Goal: Task Accomplishment & Management: Use online tool/utility

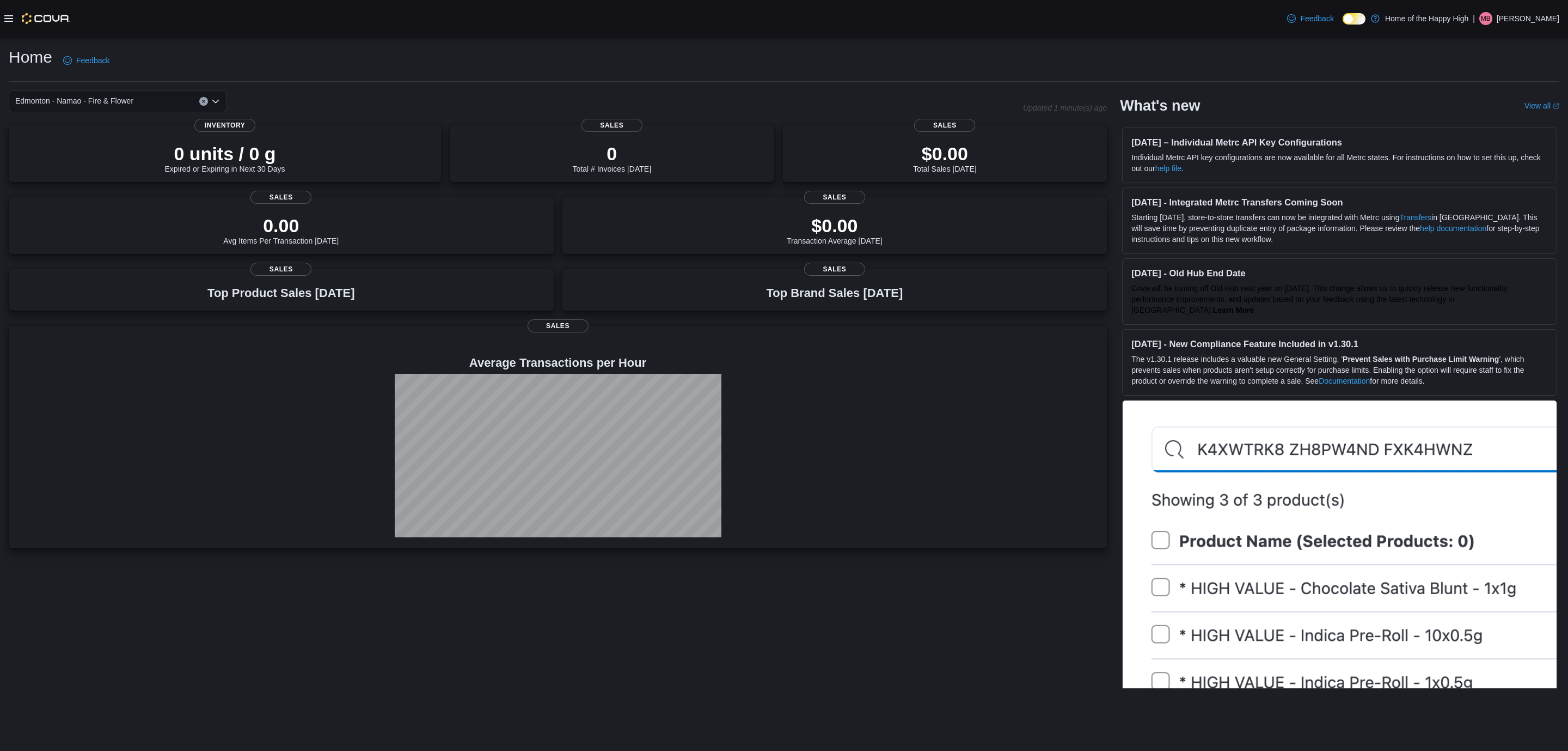
click at [12, 18] on icon at bounding box center [9, 18] width 9 height 9
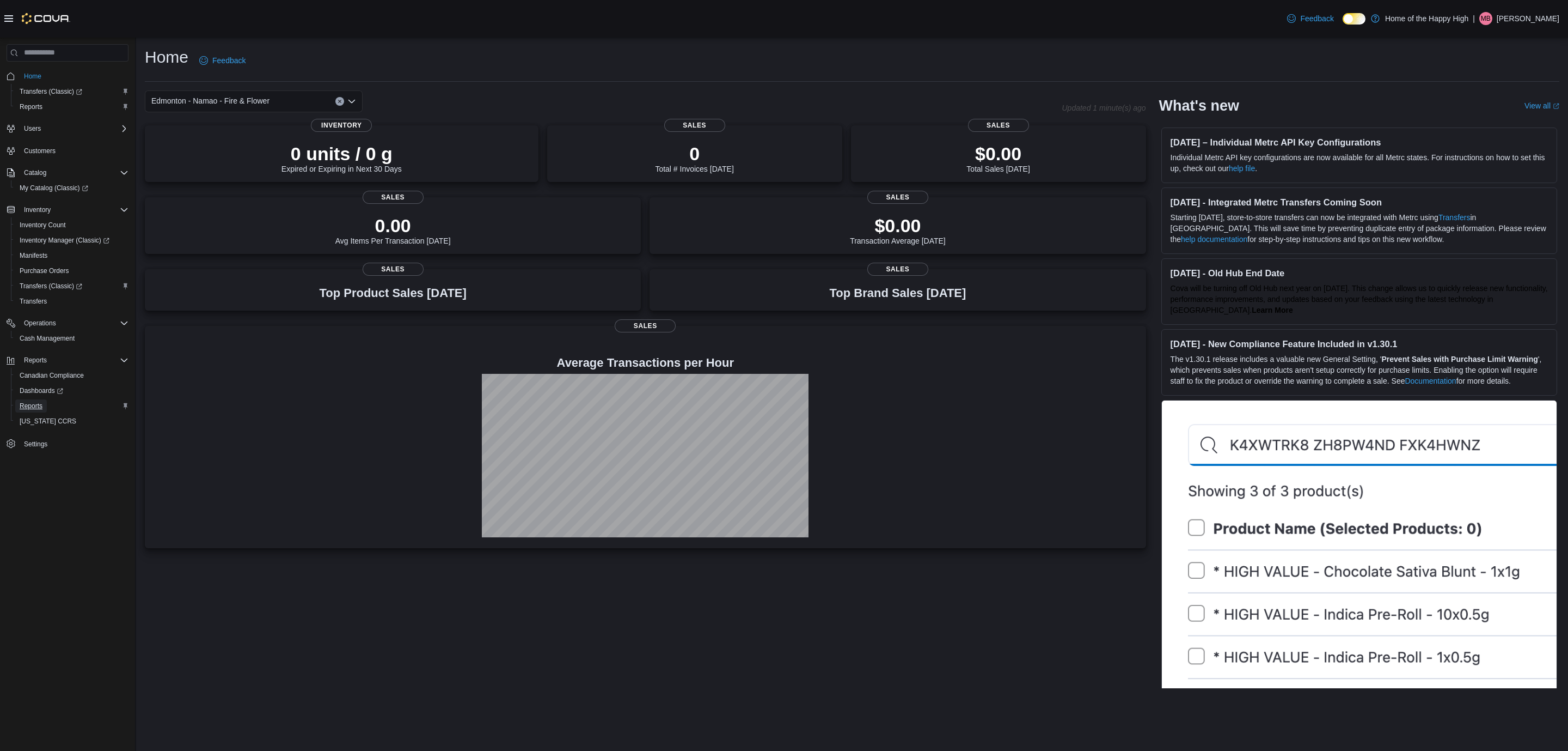
click at [29, 404] on span "Reports" at bounding box center [31, 406] width 23 height 9
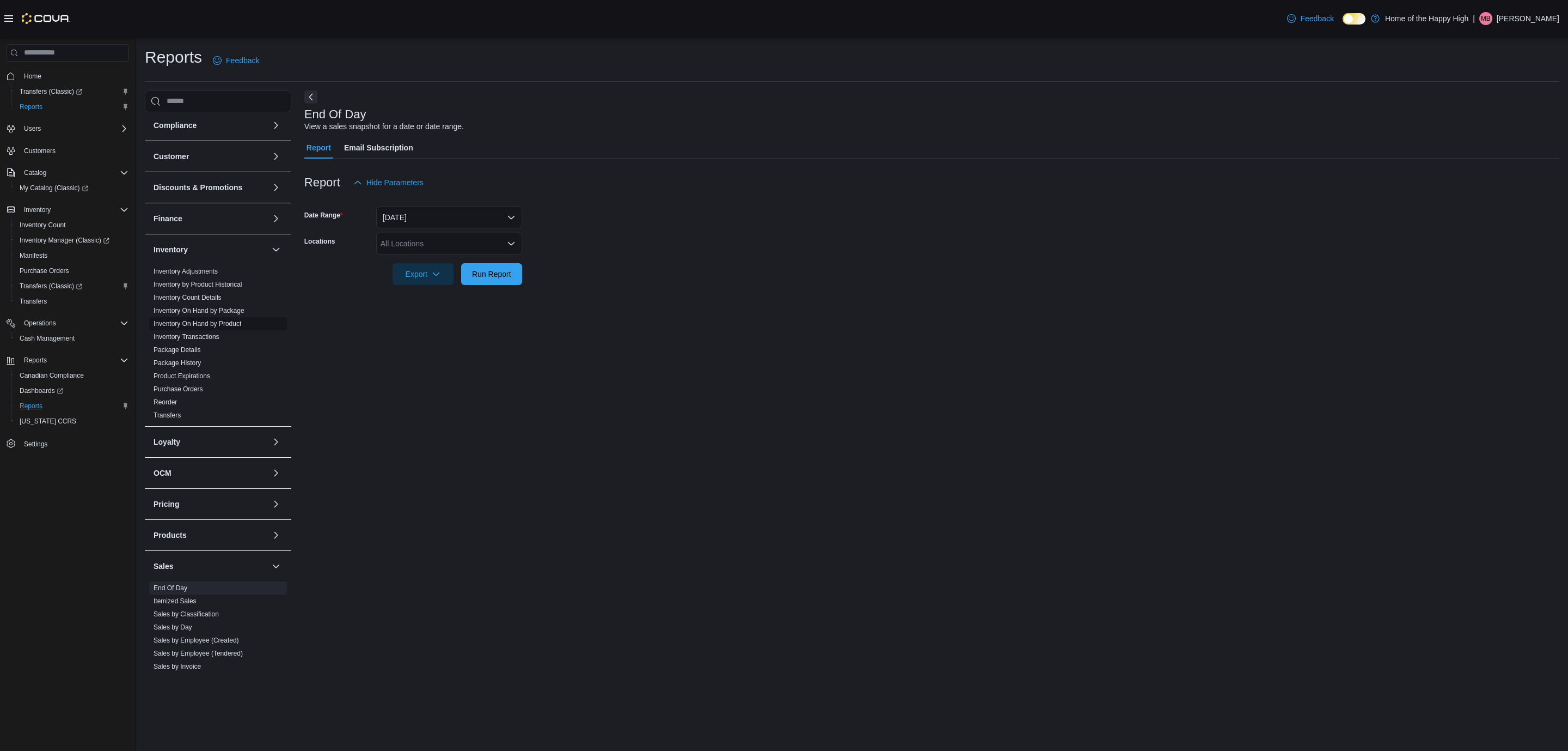
scroll to position [233, 0]
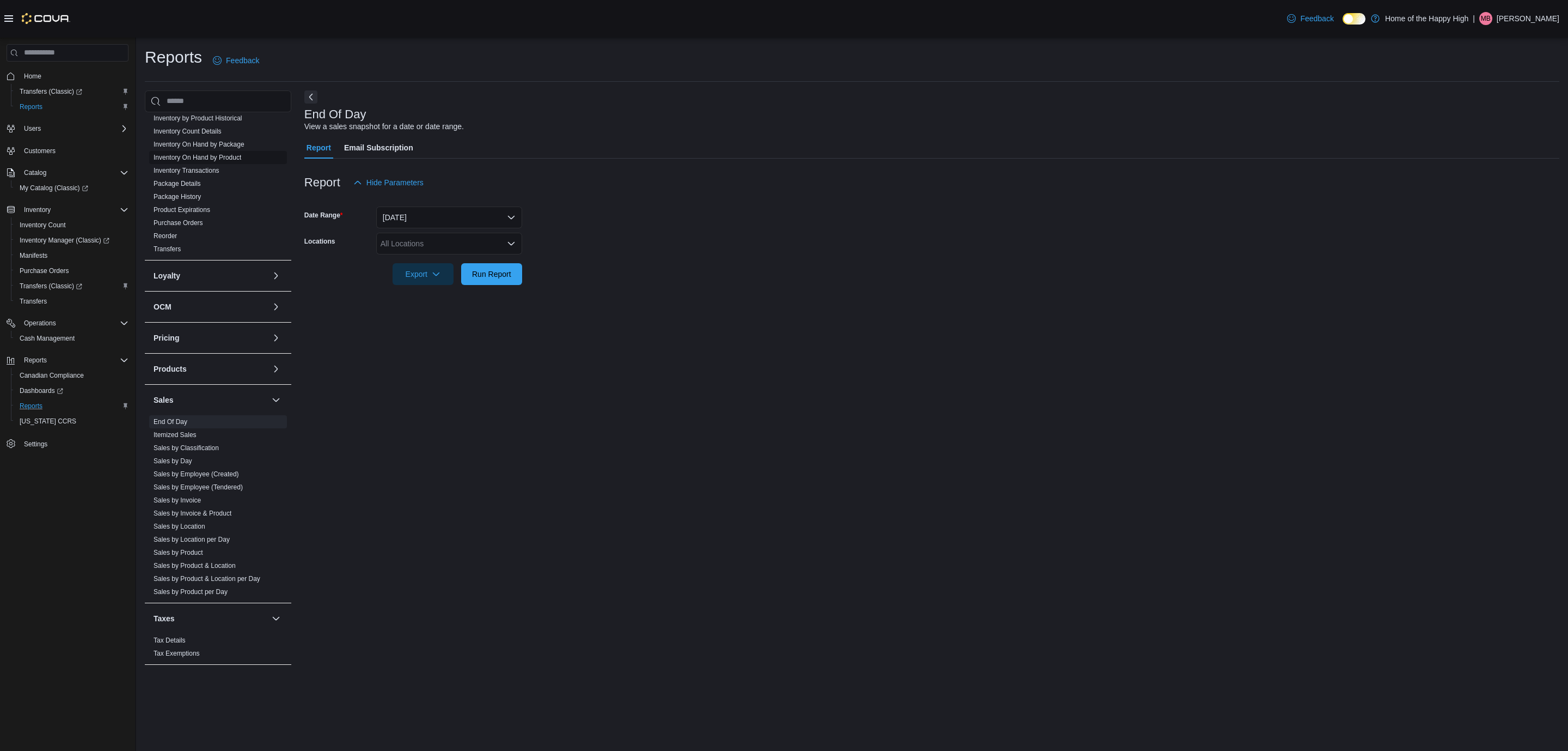
click at [219, 156] on link "Inventory On Hand by Product" at bounding box center [197, 157] width 88 height 8
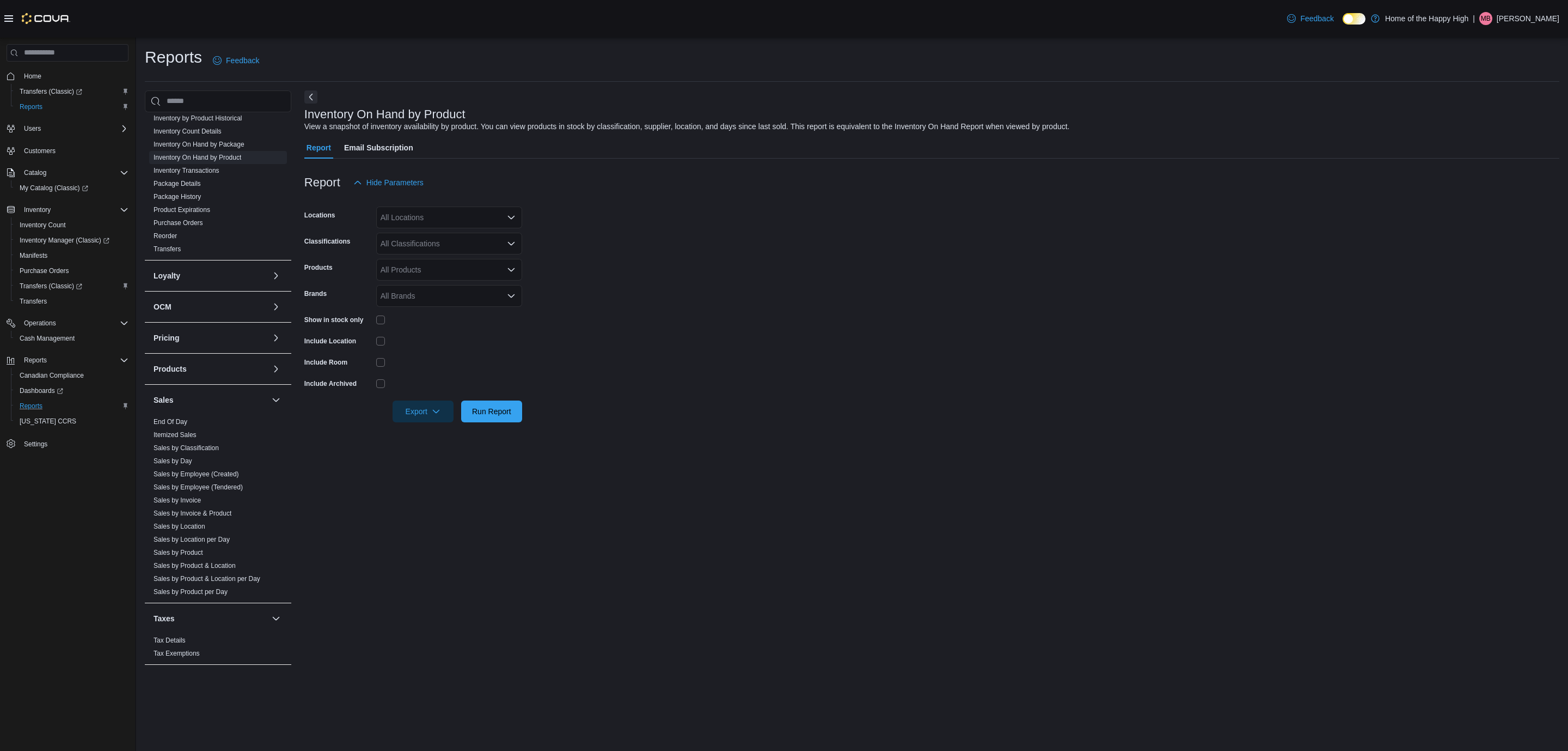
click at [471, 217] on div "All Locations" at bounding box center [449, 217] width 146 height 22
type input "***"
click at [469, 240] on span "Edmonton - Namao - Fire & Flower" at bounding box center [480, 236] width 118 height 11
click at [469, 240] on span "Home of the Happy High" at bounding box center [436, 236] width 83 height 11
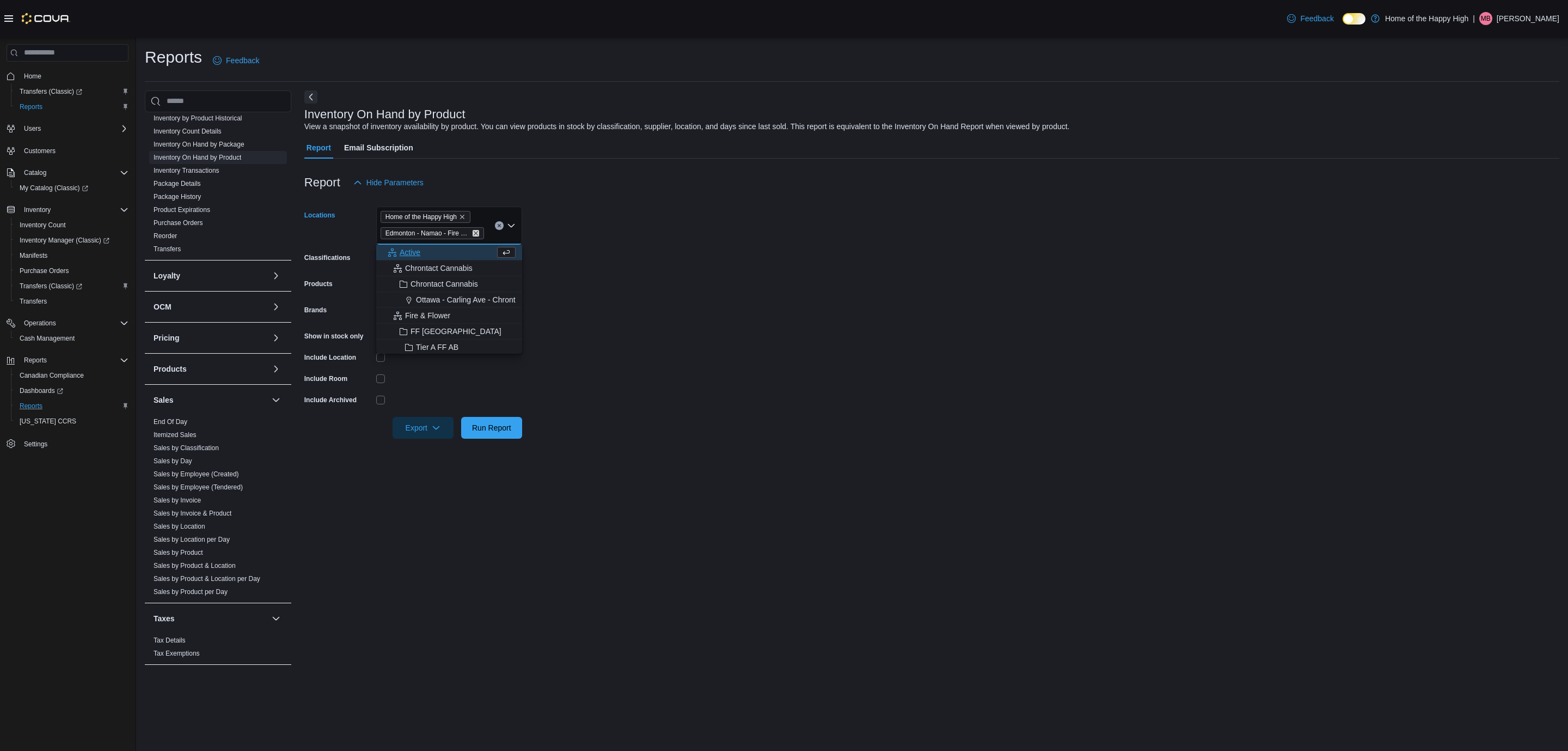
click at [477, 230] on icon "Remove Edmonton - Namao - Fire & Flower from selection in this group" at bounding box center [475, 233] width 7 height 7
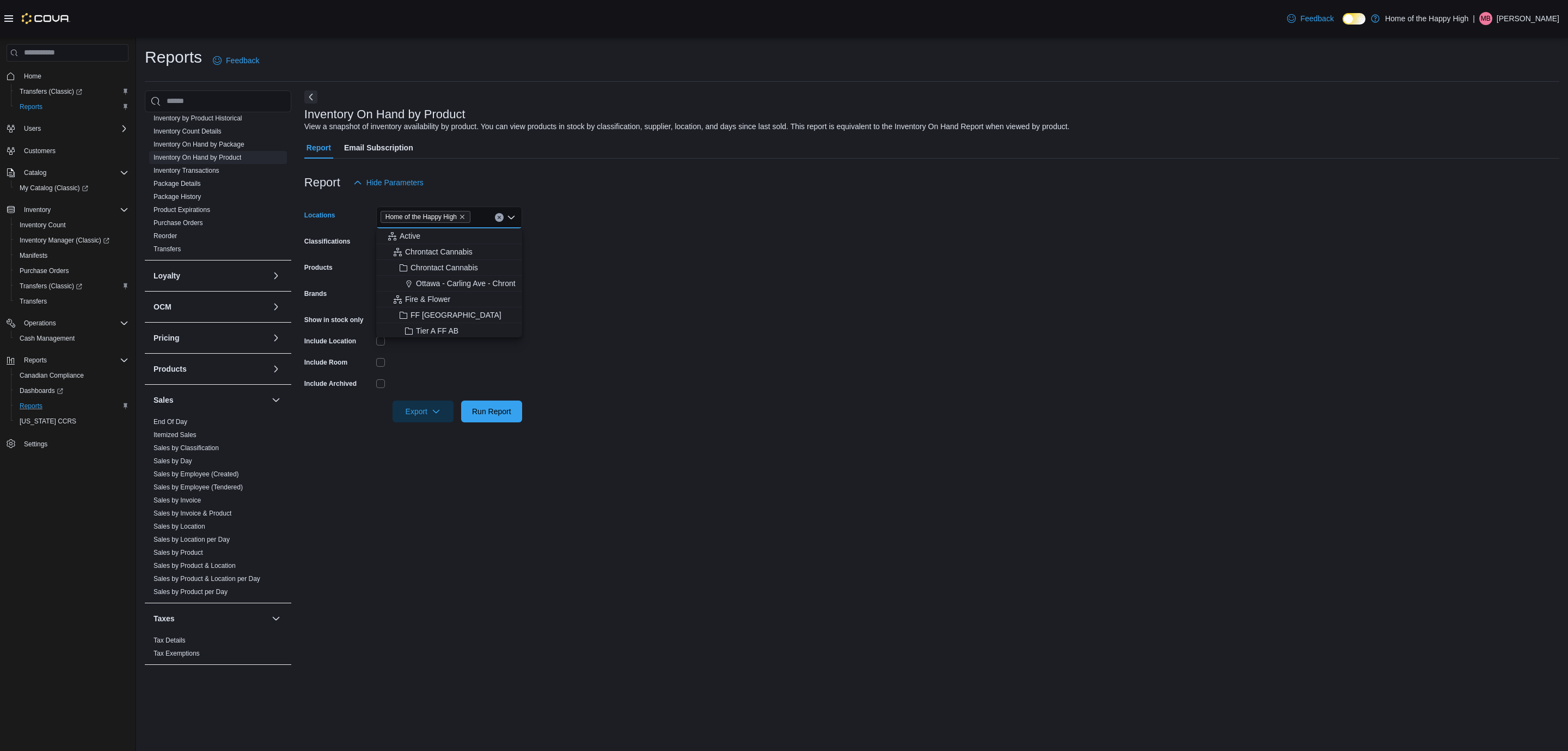
click at [580, 245] on form "Locations Home of the Happy High Combo box. Selected. Home of the Happy High. P…" at bounding box center [932, 308] width 1255 height 229
click at [463, 216] on icon "Remove Home of the Happy High from selection in this group" at bounding box center [462, 217] width 7 height 7
click at [463, 216] on div "All Locations Combo box. Selected. Combo box input. All Locations. Type some te…" at bounding box center [449, 217] width 146 height 22
type input "***"
click at [461, 234] on span "Edmonton - Namao - Fire & Flower" at bounding box center [480, 236] width 118 height 11
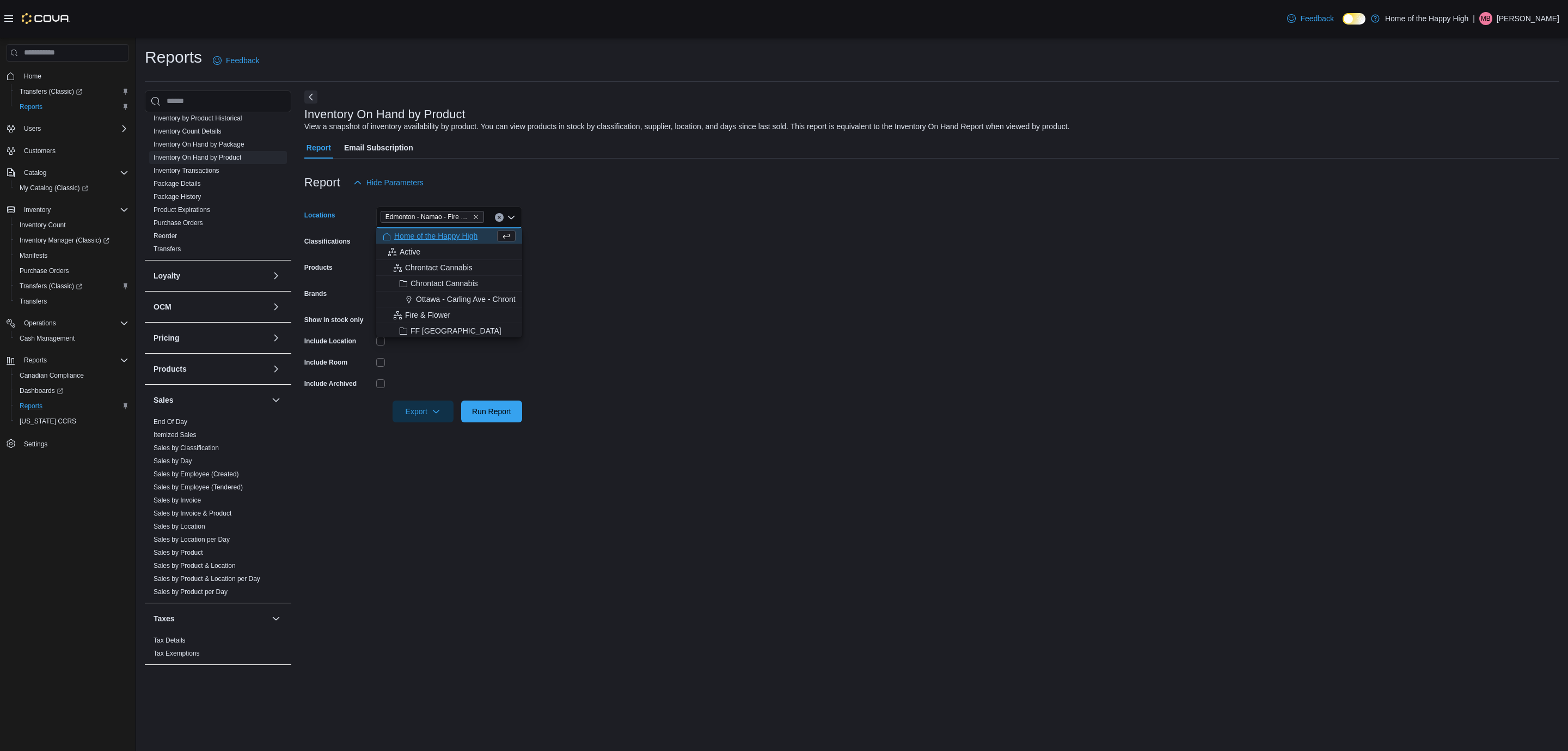
click at [574, 237] on form "Locations [GEOGRAPHIC_DATA] - [GEOGRAPHIC_DATA] - Fire & Flower Combo box. Sele…" at bounding box center [932, 308] width 1255 height 229
click at [441, 242] on div "All Classifications" at bounding box center [449, 244] width 146 height 22
type input "****"
drag, startPoint x: 422, startPoint y: 255, endPoint x: 484, endPoint y: 250, distance: 62.2
click at [421, 255] on button "Cannabis" at bounding box center [449, 263] width 146 height 16
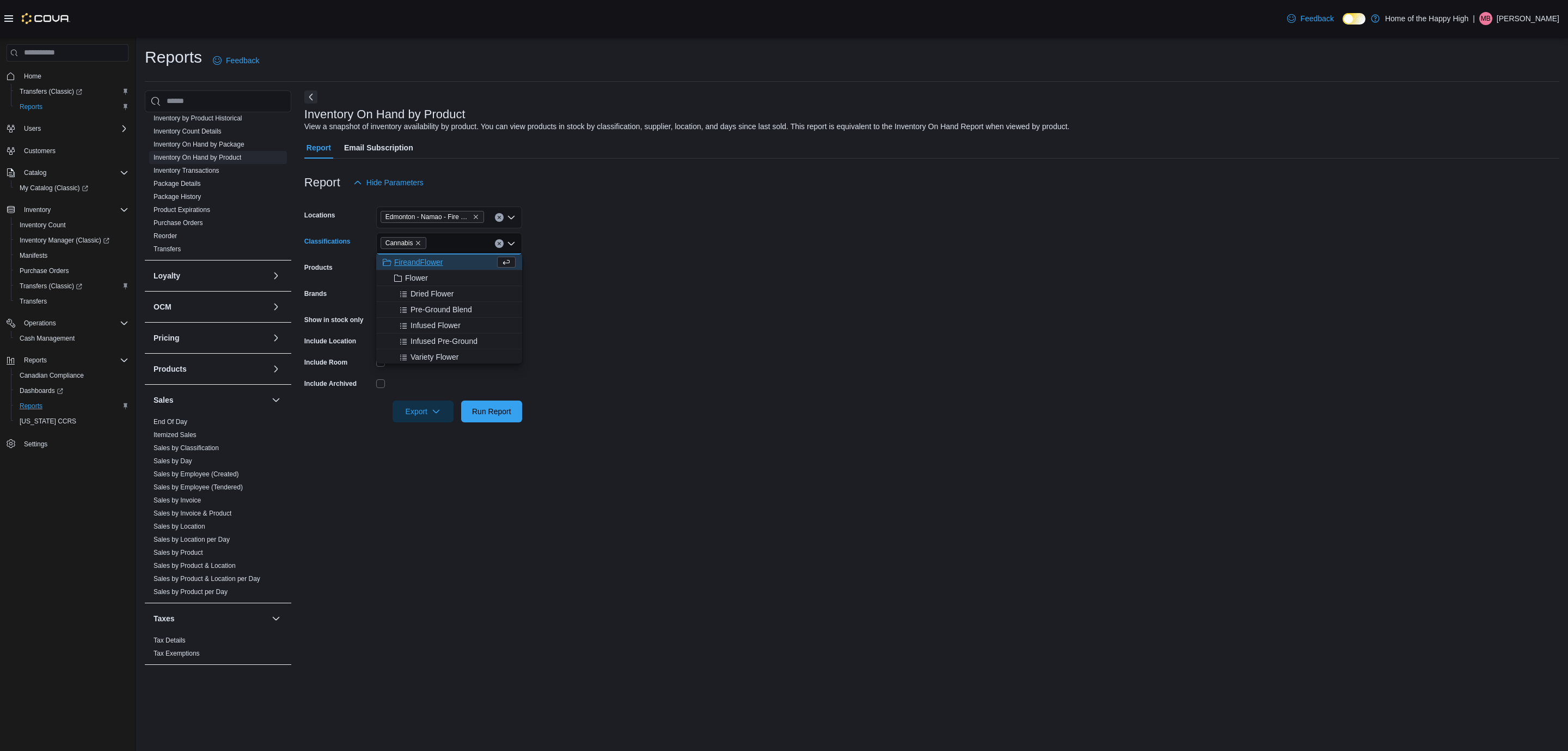
click at [581, 250] on form "Locations [GEOGRAPHIC_DATA] - [GEOGRAPHIC_DATA] - Fire & Flower Classifications…" at bounding box center [932, 308] width 1255 height 229
click at [413, 415] on span "Export" at bounding box center [423, 411] width 48 height 22
click at [433, 435] on span "Export to Excel" at bounding box center [424, 433] width 49 height 9
drag, startPoint x: 1042, startPoint y: 325, endPoint x: 1054, endPoint y: 317, distance: 14.4
click at [1042, 325] on form "Locations [GEOGRAPHIC_DATA] - Namao - Fire & Flower Classifications Cannabis Pr…" at bounding box center [932, 308] width 1255 height 229
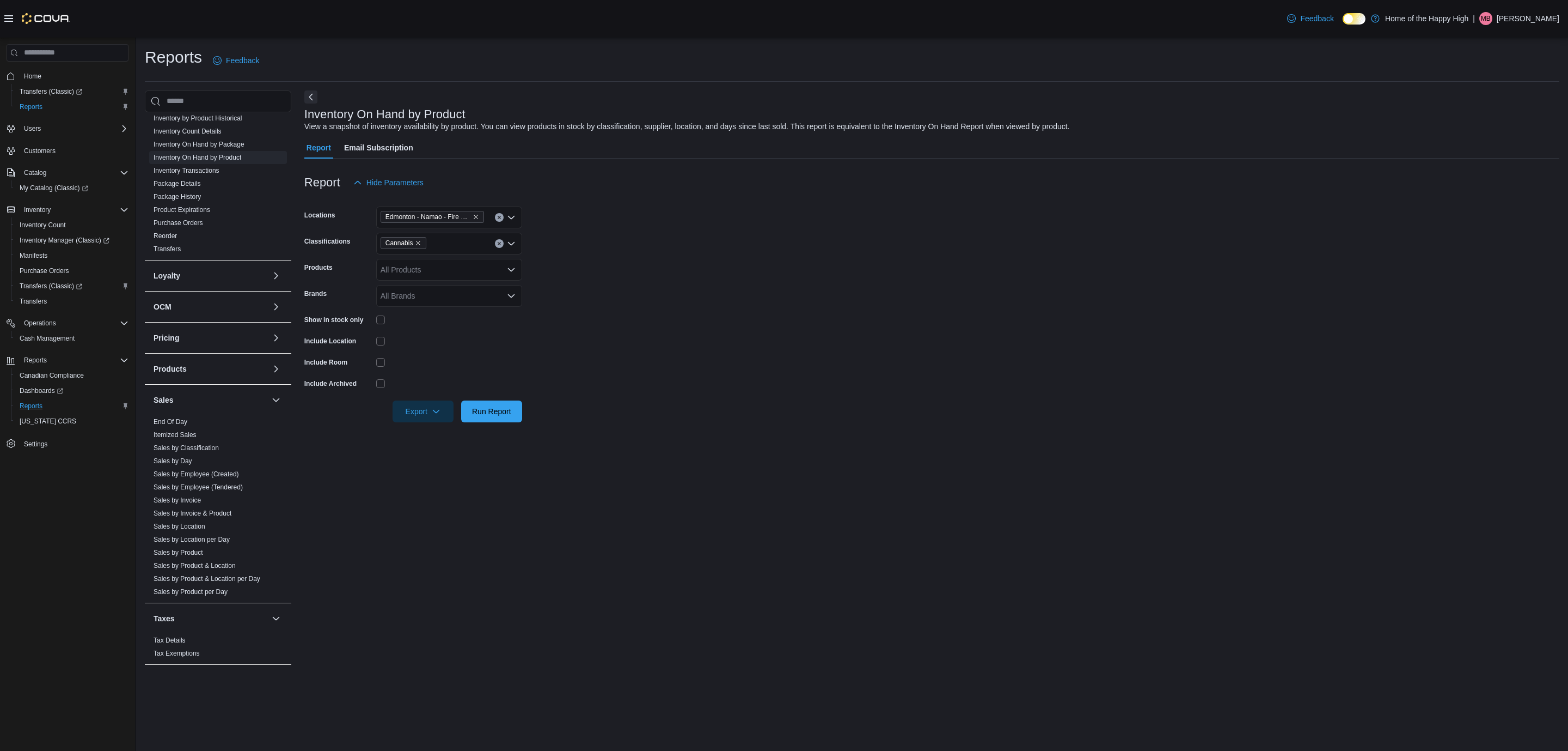
click at [1523, 24] on p "[PERSON_NAME]" at bounding box center [1528, 18] width 63 height 13
click at [1488, 111] on span "Sign Out" at bounding box center [1489, 113] width 29 height 11
